Goal: Find specific page/section

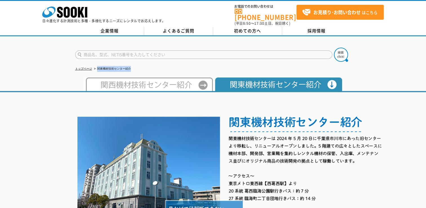
drag, startPoint x: 133, startPoint y: 65, endPoint x: 96, endPoint y: 63, distance: 37.2
click at [96, 63] on ul "トップページ 関東機材技術センター紹介" at bounding box center [213, 69] width 276 height 12
click at [96, 66] on li "関東機材技術センター紹介" at bounding box center [112, 69] width 38 height 6
click at [125, 66] on li "関東機材技術センター紹介" at bounding box center [112, 69] width 38 height 6
drag, startPoint x: 136, startPoint y: 64, endPoint x: 94, endPoint y: 64, distance: 42.5
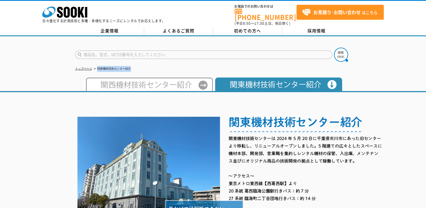
click at [94, 64] on ul "トップページ 関東機材技術センター紹介" at bounding box center [213, 69] width 276 height 12
click at [96, 66] on li "関東機材技術センター紹介" at bounding box center [112, 69] width 38 height 6
click at [127, 66] on li "関東機材技術センター紹介" at bounding box center [112, 69] width 38 height 6
drag, startPoint x: 142, startPoint y: 63, endPoint x: 97, endPoint y: 63, distance: 45.3
click at [97, 63] on ul "トップページ 関東機材技術センター紹介" at bounding box center [213, 69] width 276 height 12
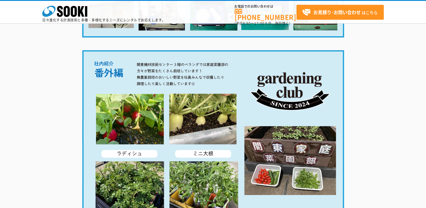
scroll to position [1112, 0]
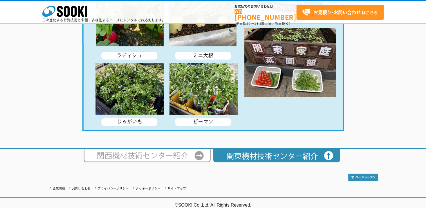
click at [349, 153] on div at bounding box center [213, 155] width 426 height 15
